Goal: Task Accomplishment & Management: Manage account settings

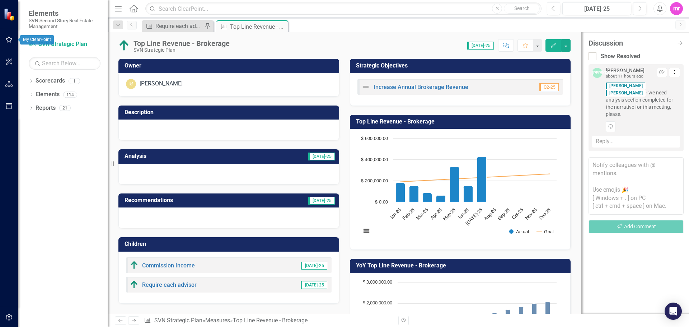
click at [8, 41] on icon "button" at bounding box center [9, 40] width 8 height 6
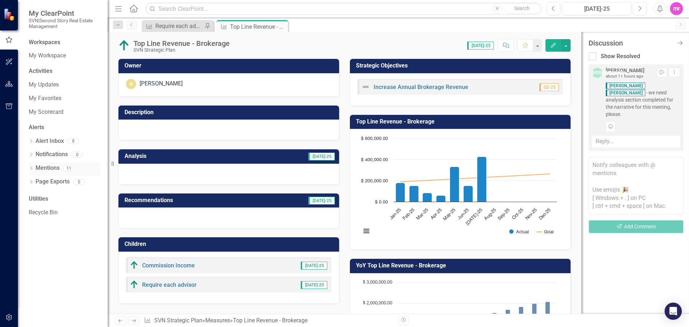
click at [45, 169] on link "Mentions" at bounding box center [48, 168] width 24 height 8
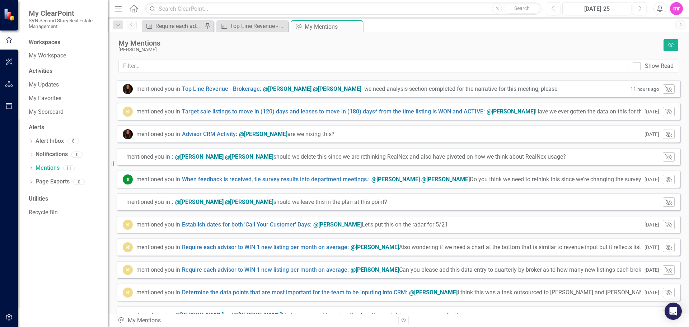
click at [368, 158] on span "@[PERSON_NAME] @[PERSON_NAME] should we delete this since we are rethinking Rea…" at bounding box center [370, 156] width 391 height 7
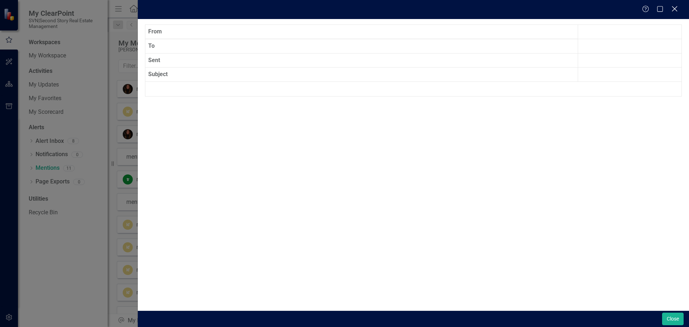
click at [675, 8] on icon at bounding box center [674, 8] width 5 height 5
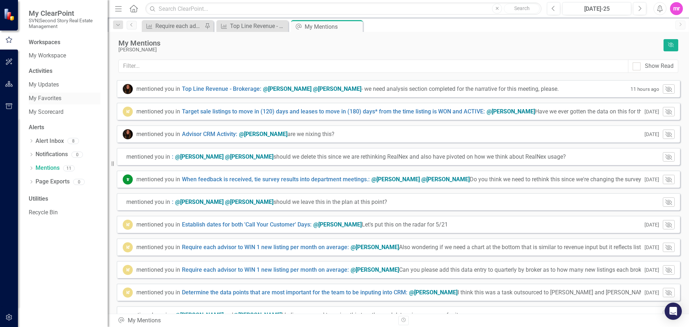
click at [46, 99] on link "My Favorites" at bounding box center [65, 98] width 72 height 8
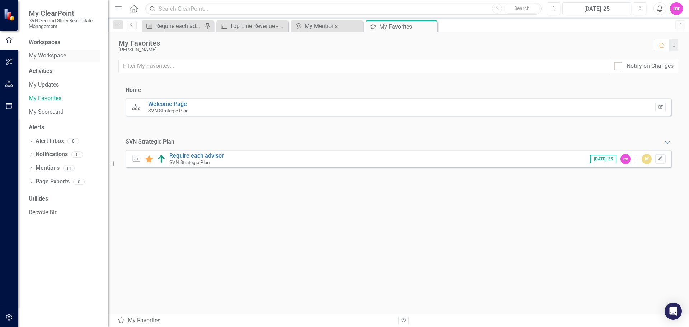
click at [39, 53] on link "My Workspace" at bounding box center [65, 56] width 72 height 8
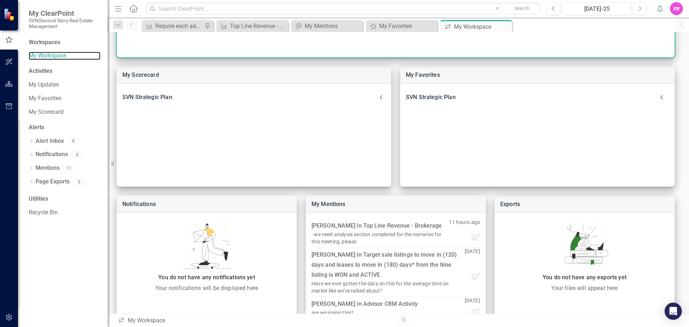
scroll to position [170, 0]
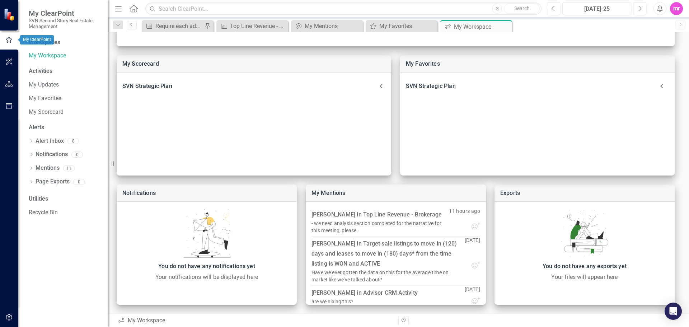
click at [9, 39] on icon "button" at bounding box center [9, 40] width 8 height 6
click at [9, 40] on icon "button" at bounding box center [9, 40] width 8 height 6
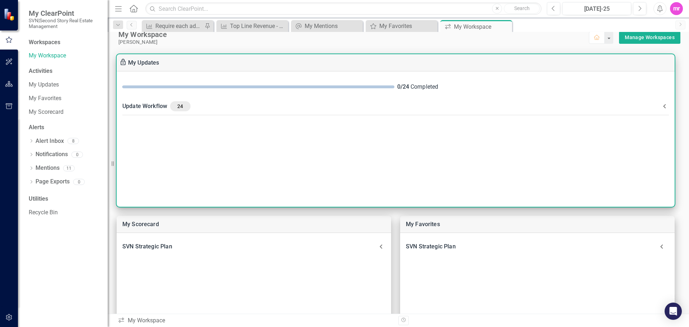
scroll to position [0, 0]
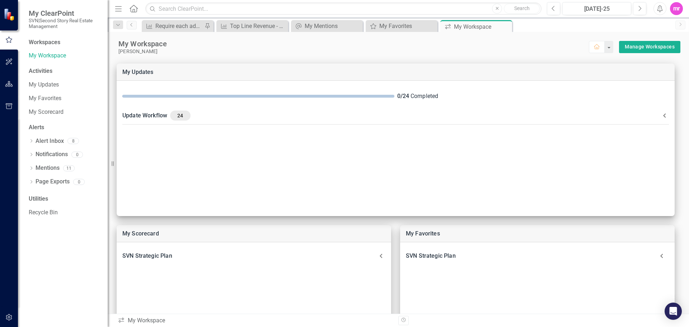
click at [49, 12] on span "My ClearPoint" at bounding box center [65, 13] width 72 height 9
click at [6, 15] on img at bounding box center [10, 14] width 13 height 13
click at [7, 83] on icon "button" at bounding box center [9, 84] width 8 height 6
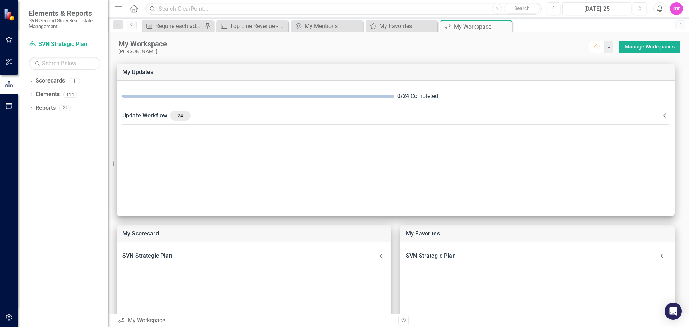
click at [134, 10] on icon "Home" at bounding box center [133, 9] width 9 height 8
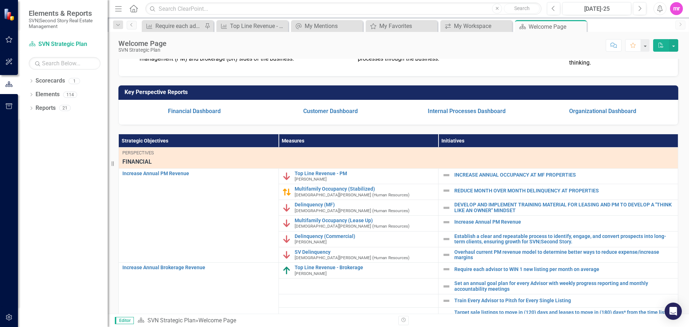
scroll to position [144, 0]
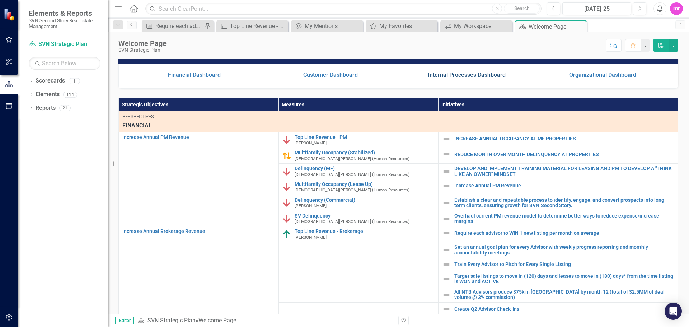
click at [449, 78] on link "Internal Processes Dashboard" at bounding box center [467, 74] width 78 height 7
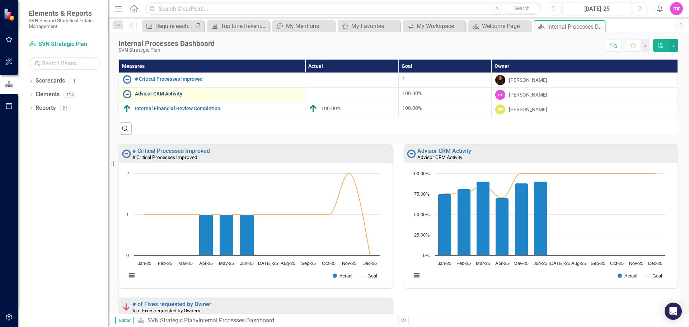
click at [176, 94] on link "Advisor CRM Activity" at bounding box center [218, 93] width 167 height 5
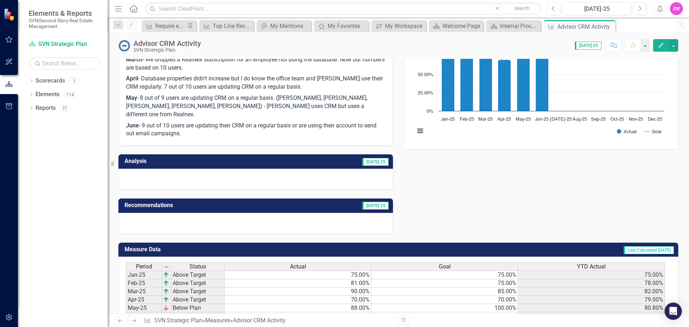
scroll to position [95, 0]
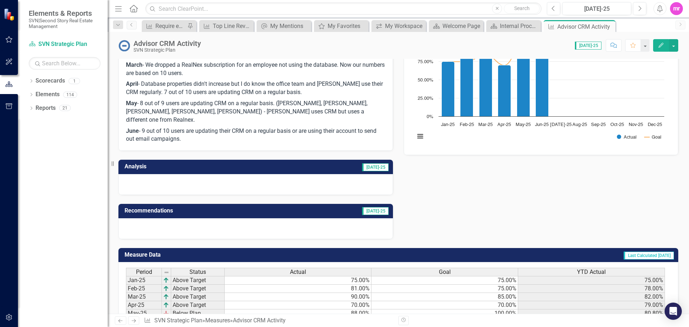
drag, startPoint x: 184, startPoint y: 130, endPoint x: 159, endPoint y: 122, distance: 27.1
click at [138, 126] on p "June - 9 out of 10 users are updating their CRM on a regular basis or are using…" at bounding box center [256, 135] width 260 height 18
click at [185, 127] on p "June - 9 out of 10 users are updating their CRM on a regular basis or are using…" at bounding box center [256, 135] width 260 height 18
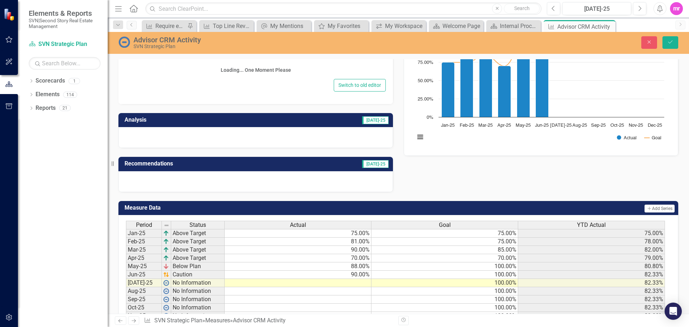
scroll to position [98, 0]
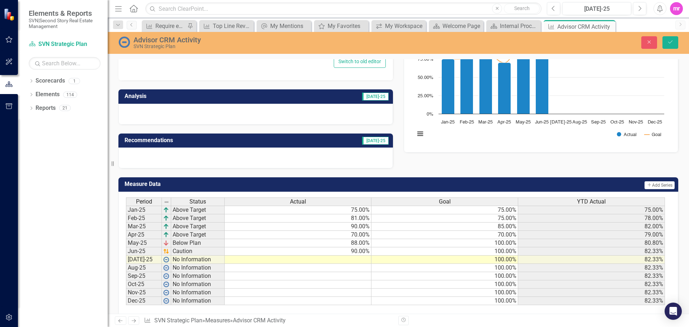
type textarea "<p><strong>January </strong>- We had 6 consistent users out of 8. (75%)</p> <p>…"
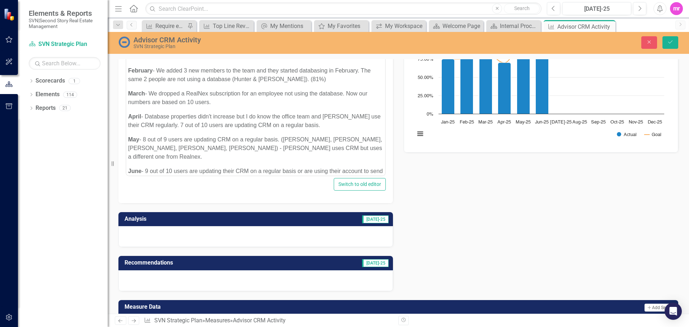
scroll to position [8, 0]
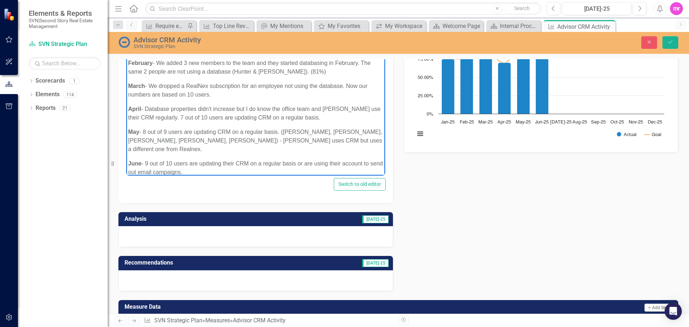
drag, startPoint x: 204, startPoint y: 172, endPoint x: 127, endPoint y: 153, distance: 79.0
click at [127, 153] on body "January - We had 6 consistent users out of 8. (75%) February - We added 3 new m…" at bounding box center [255, 112] width 259 height 141
copy p "June - 9 out of 10 users are updating their CRM on a regular basis or are using…"
click at [212, 164] on p "June - 9 out of 10 users are updating their CRM on a regular basis or are using…" at bounding box center [255, 167] width 255 height 17
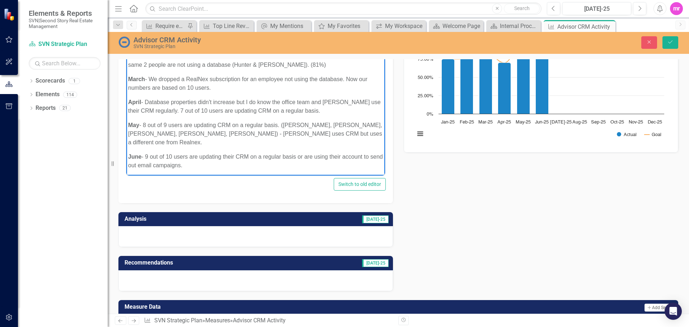
scroll to position [29, 0]
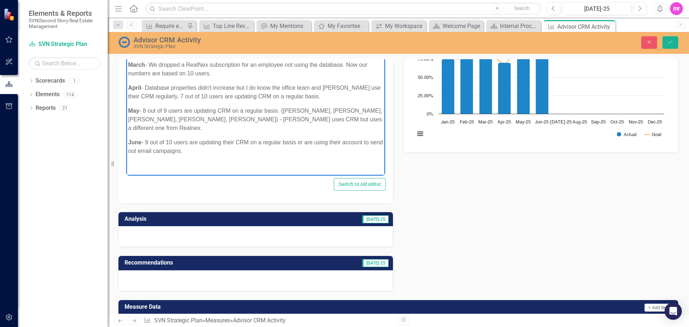
paste body "Rich Text Area. Press ALT-0 for help."
click at [141, 161] on p "June - 9 out of 10 users are updating their CRM on a regular basis or are using…" at bounding box center [255, 169] width 255 height 17
click at [148, 161] on p "July - 9 out of 10 users are updating their CRM on a regular basis or are using…" at bounding box center [255, 169] width 255 height 17
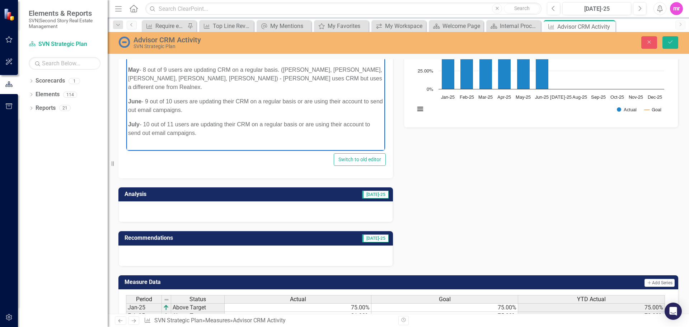
scroll to position [122, 0]
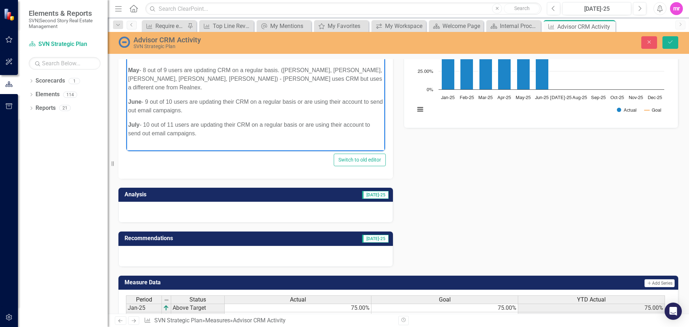
click at [151, 120] on p "July - 10 out of 11 users are updating their CRM on a regular basis or are usin…" at bounding box center [255, 128] width 255 height 17
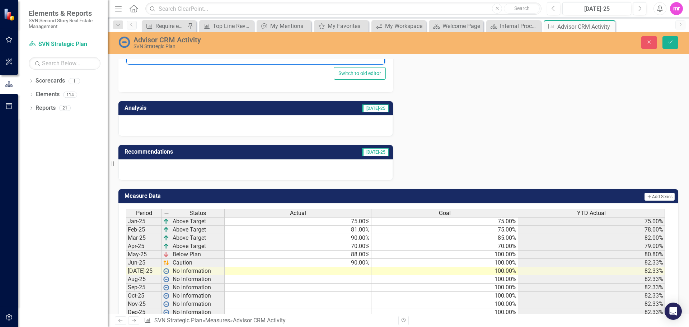
scroll to position [230, 0]
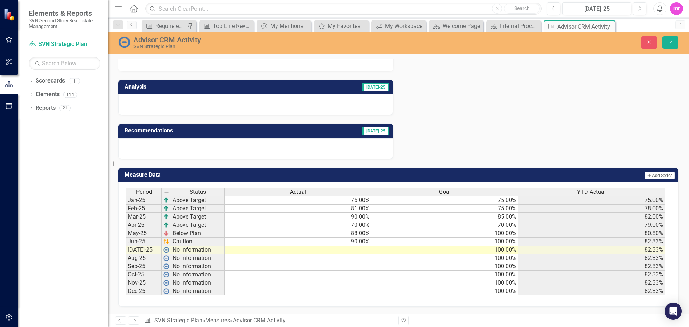
click at [352, 250] on td at bounding box center [298, 250] width 147 height 8
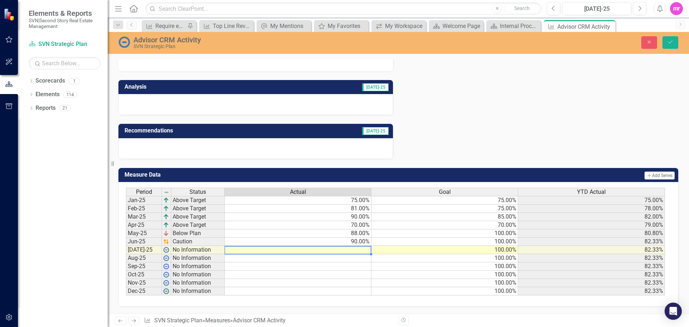
click at [352, 250] on td at bounding box center [298, 250] width 147 height 8
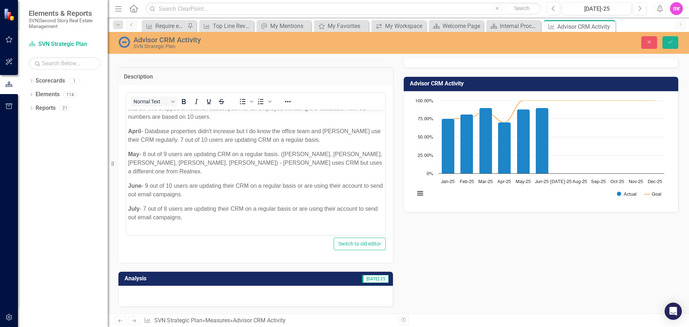
scroll to position [51, 0]
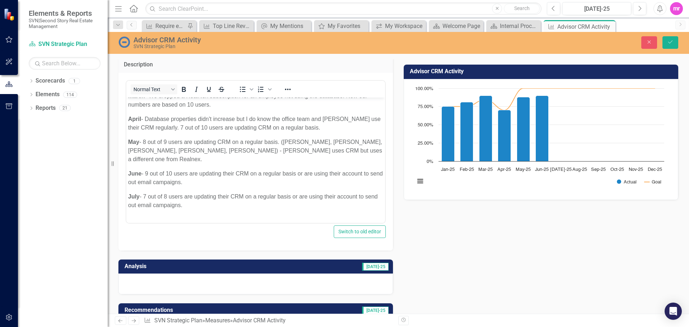
type textarea "100"
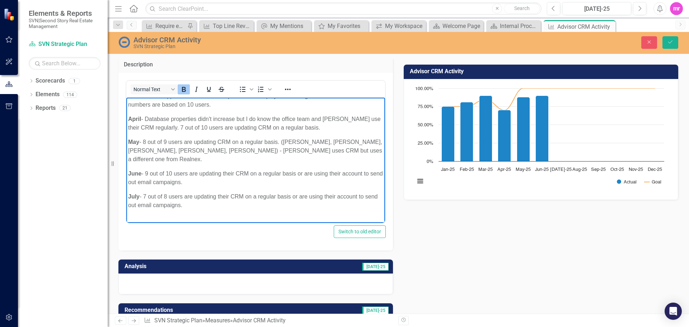
drag, startPoint x: 197, startPoint y: 196, endPoint x: 127, endPoint y: 182, distance: 71.4
click at [127, 182] on body "January - We had 6 consistent users out of 8. (75%) February - We added 3 new m…" at bounding box center [255, 141] width 259 height 179
copy p "July - 7 out of 8 users are updating their CRM on a regular basis or are using …"
click at [200, 197] on p "July - 7 out of 8 users are updating their CRM on a regular basis or are using …" at bounding box center [255, 200] width 255 height 17
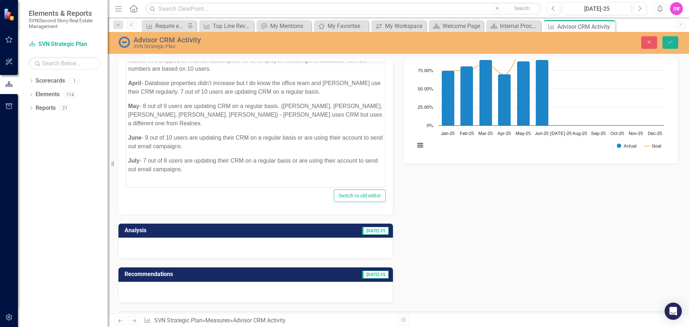
drag, startPoint x: 175, startPoint y: 243, endPoint x: 169, endPoint y: 245, distance: 6.5
click at [175, 243] on div at bounding box center [255, 248] width 275 height 21
click at [157, 248] on div at bounding box center [255, 248] width 275 height 21
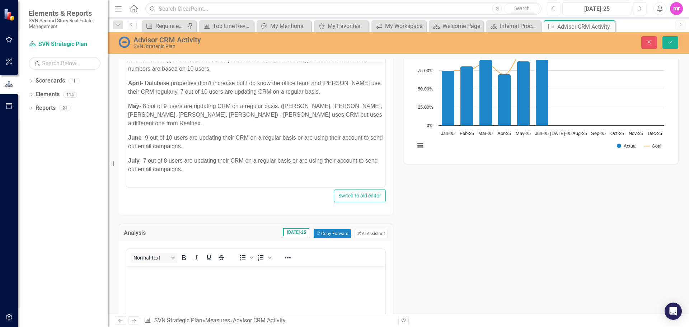
scroll to position [0, 0]
click at [140, 279] on body "Rich Text Area. Press ALT-0 for help." at bounding box center [255, 320] width 259 height 108
paste body "Rich Text Area. Press ALT-0 for help."
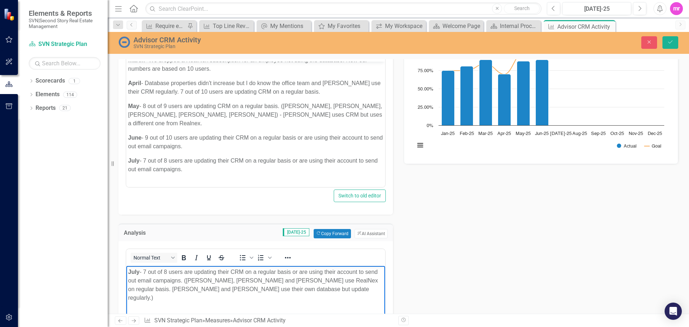
click at [327, 280] on p "July - 7 out of 8 users are updating their CRM on a regular basis or are using …" at bounding box center [255, 284] width 255 height 34
click at [289, 289] on p "July - 7 out of 8 users are updating their CRM on a regular basis or are using …" at bounding box center [255, 284] width 255 height 34
click at [294, 289] on p "July - 7 out of 8 users are updating their CRM on a regular basis or are using …" at bounding box center [255, 284] width 255 height 34
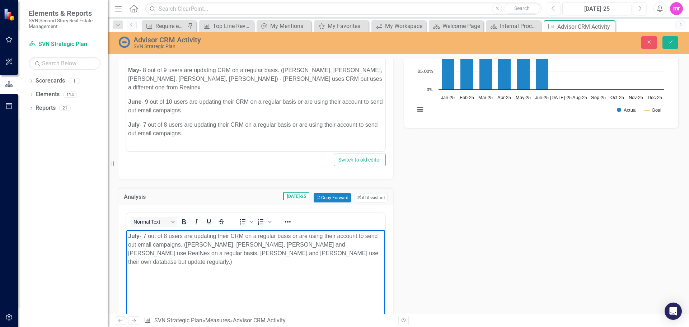
scroll to position [87, 0]
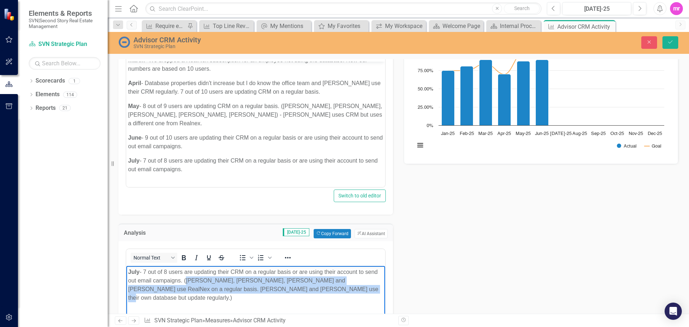
drag, startPoint x: 184, startPoint y: 280, endPoint x: 295, endPoint y: 289, distance: 110.9
click at [295, 289] on p "July - 7 out of 8 users are updating their CRM on a regular basis or are using …" at bounding box center [255, 284] width 255 height 34
copy p "([PERSON_NAME], [PERSON_NAME], [PERSON_NAME] and [PERSON_NAME] use RealNex on a…"
